Goal: Information Seeking & Learning: Find specific page/section

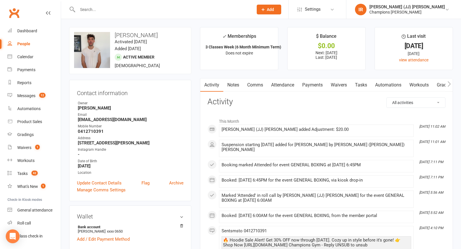
click at [284, 82] on link "Attendance" at bounding box center [282, 84] width 31 height 13
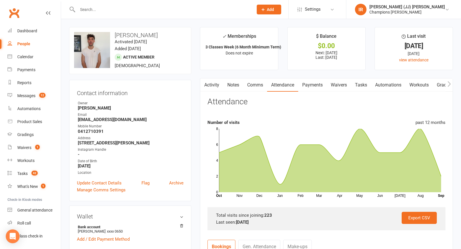
click at [156, 33] on h3 "Matthew Quintiliani" at bounding box center [130, 35] width 112 height 6
click at [160, 9] on input "text" at bounding box center [162, 9] width 173 height 8
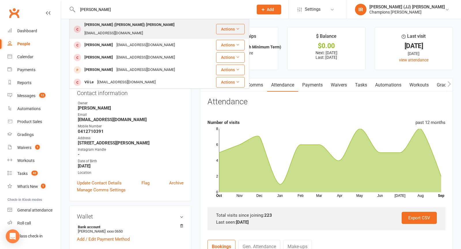
type input "leila"
click at [137, 29] on div "leilaloola09@gmail.com" at bounding box center [114, 33] width 62 height 8
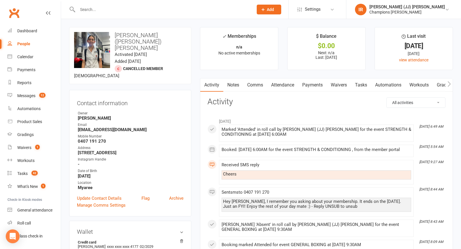
click at [182, 34] on h3 "Leila (Lee-lah) Montgomery" at bounding box center [130, 41] width 112 height 19
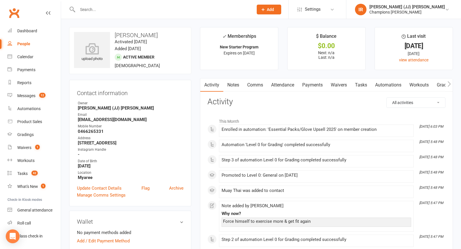
click at [117, 8] on input "text" at bounding box center [162, 9] width 173 height 8
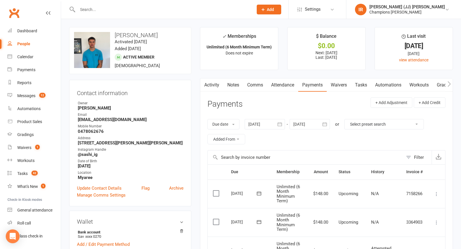
click at [93, 7] on input "text" at bounding box center [162, 9] width 173 height 8
paste input "[PERSON_NAME]"
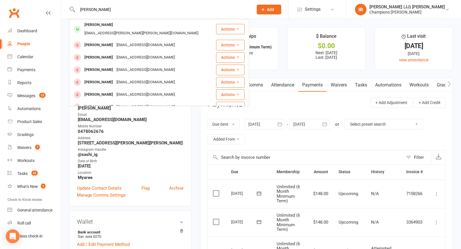
type input "[PERSON_NAME]"
click at [98, 26] on div "Jack Hallam" at bounding box center [99, 25] width 32 height 8
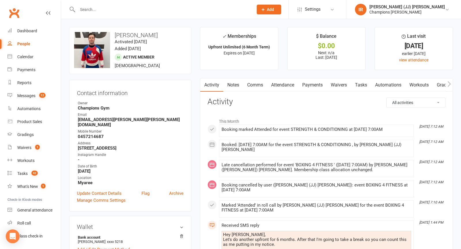
click at [135, 33] on h3 "Jack Hallam" at bounding box center [130, 35] width 112 height 6
click at [152, 35] on h3 "Jack Hallam" at bounding box center [130, 35] width 112 height 6
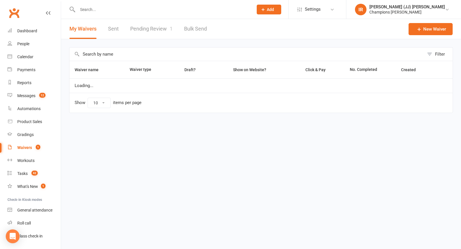
click at [150, 31] on link "Pending Review 1" at bounding box center [151, 29] width 42 height 20
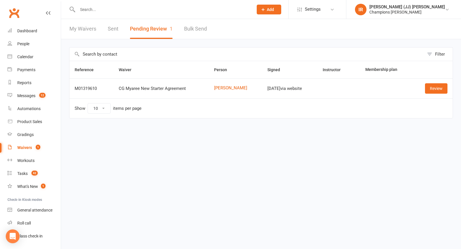
click at [142, 6] on input "text" at bounding box center [162, 9] width 173 height 8
paste input "EDMOND WHYTE"
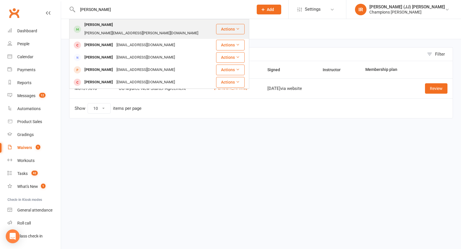
type input "EDMOND WHYTE"
click at [122, 29] on div "edmond.t.whyte@icloud.com" at bounding box center [141, 33] width 117 height 8
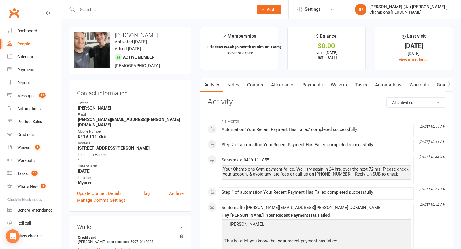
click at [306, 87] on link "Payments" at bounding box center [312, 84] width 28 height 13
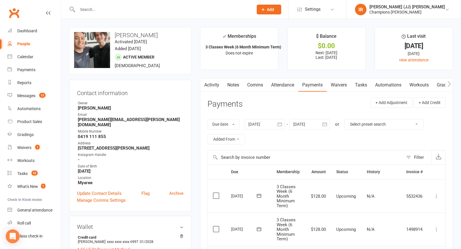
click at [217, 84] on link "Activity" at bounding box center [211, 84] width 23 height 13
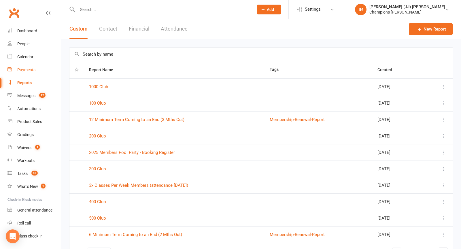
click at [38, 69] on link "Payments" at bounding box center [33, 69] width 53 height 13
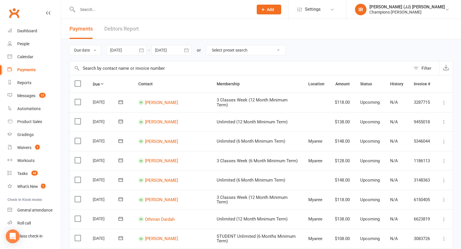
click at [120, 28] on link "Debtors Report" at bounding box center [121, 29] width 35 height 20
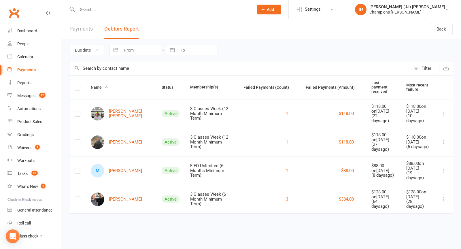
click at [122, 66] on input "text" at bounding box center [239, 68] width 341 height 14
